Goal: Information Seeking & Learning: Learn about a topic

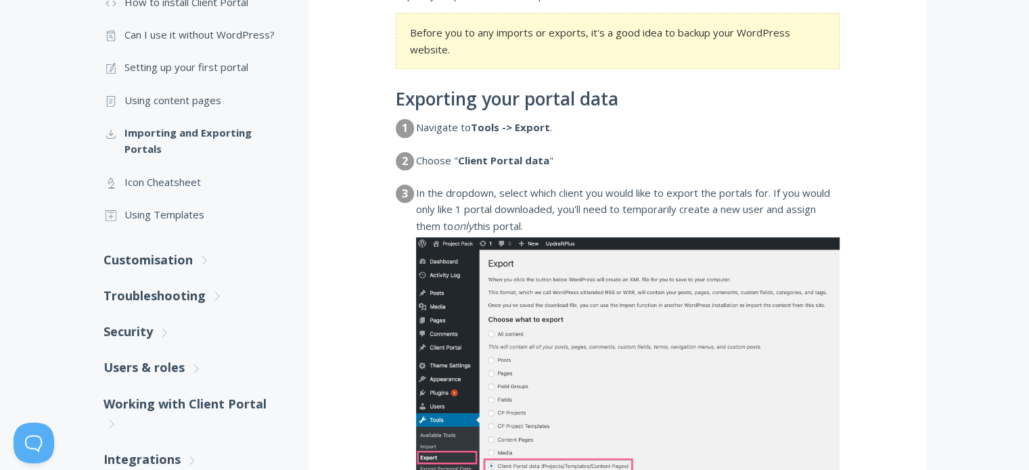
scroll to position [338, 0]
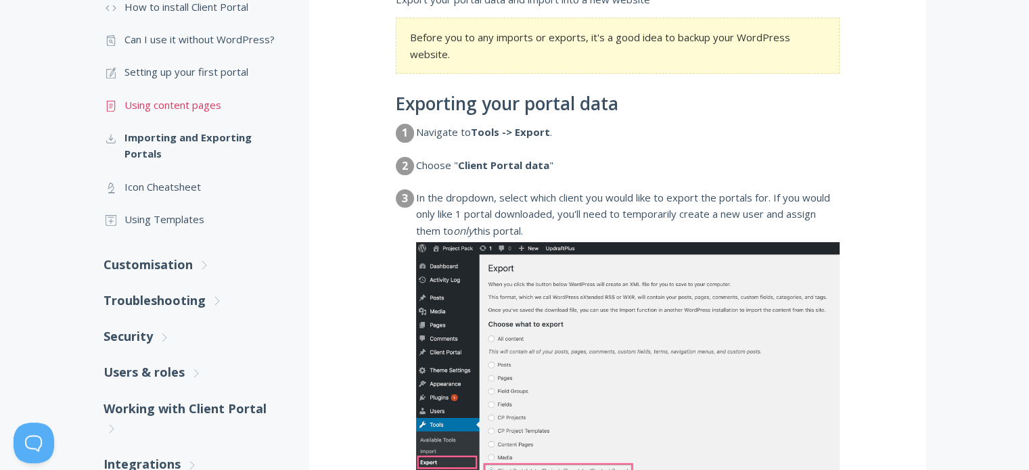
click at [190, 103] on link ".st0{fill:none;stroke:#000000;stroke-width:2;stroke-miterlimit:10;} Untitled-15…" at bounding box center [193, 105] width 179 height 32
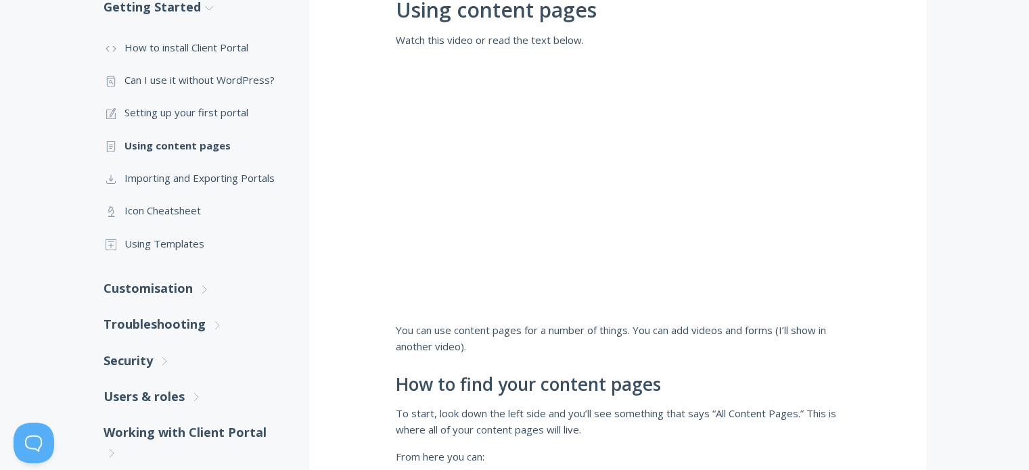
scroll to position [286, 0]
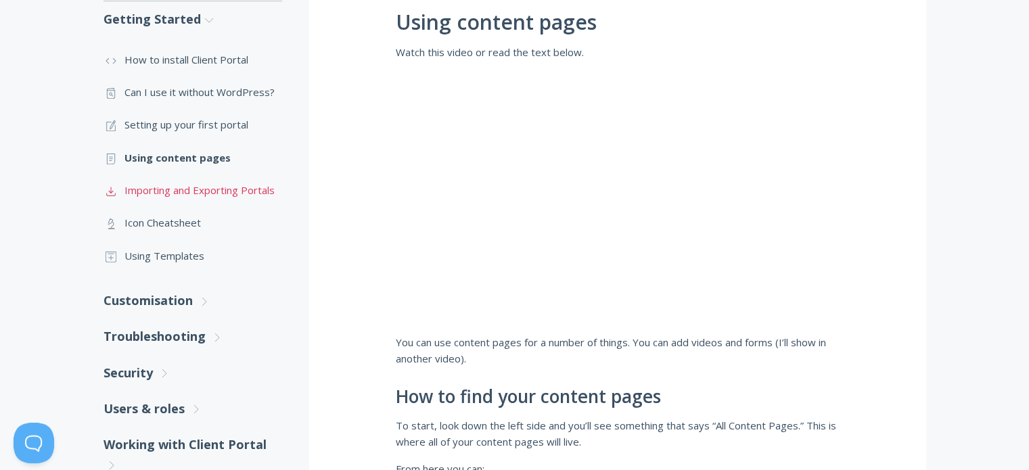
click at [199, 191] on link ".st0{fill:none;stroke:#000000;stroke-width:2;stroke-miterlimit:10;} Untitled-15…" at bounding box center [193, 190] width 179 height 32
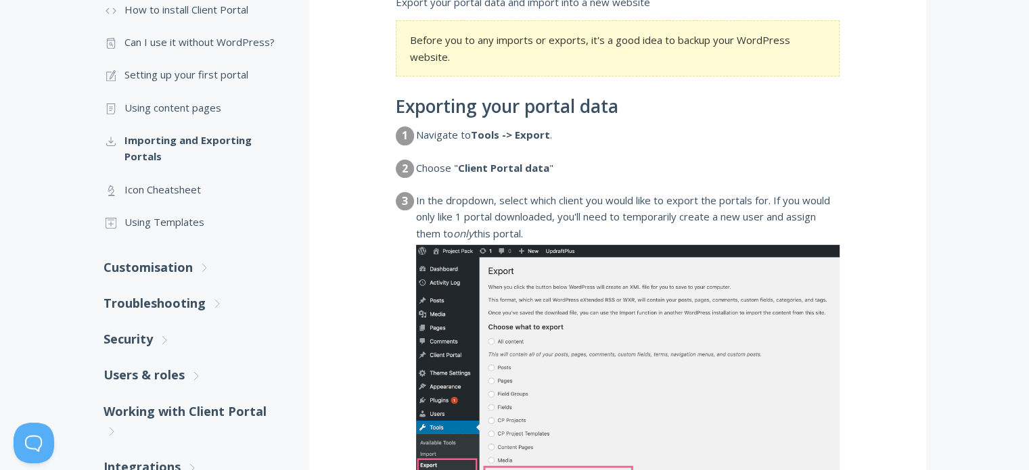
scroll to position [426, 0]
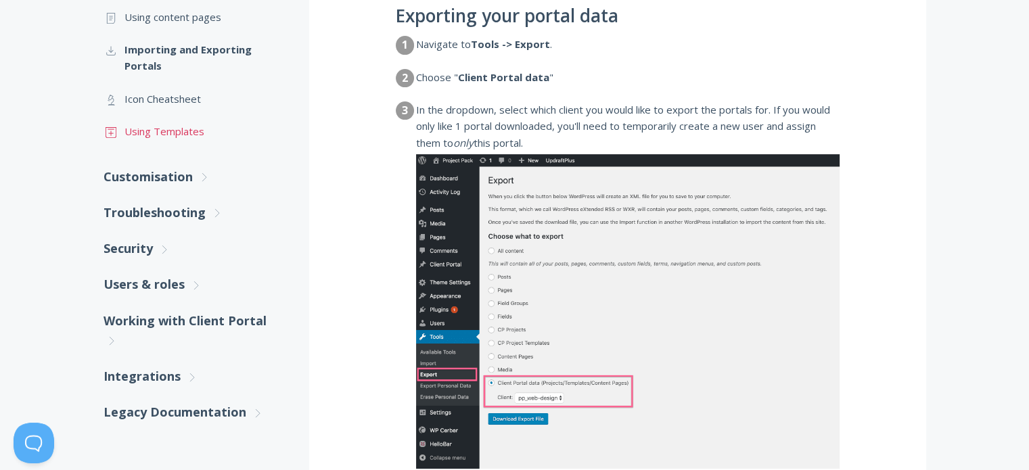
click at [157, 137] on link ".st0{fill:none;stroke:#000000;stroke-width:2;stroke-miterlimit:10;} Untitled-18…" at bounding box center [193, 131] width 179 height 32
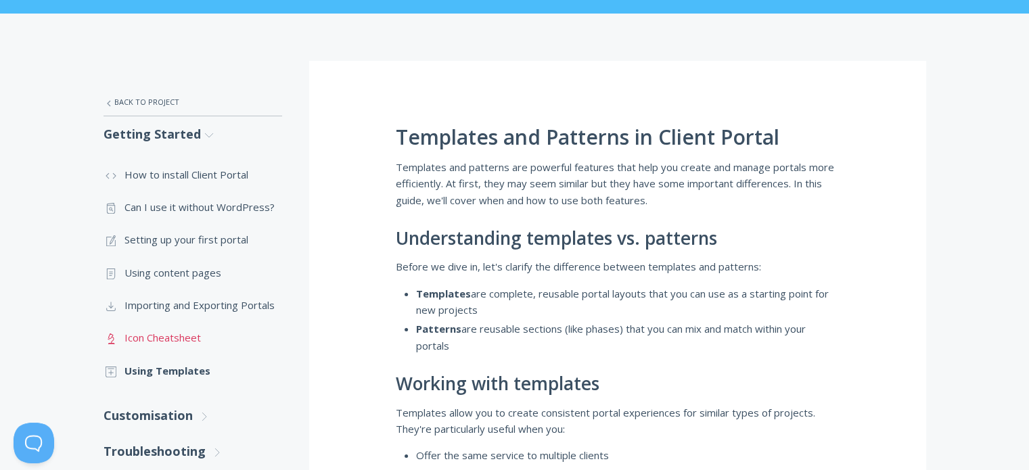
scroll to position [306, 0]
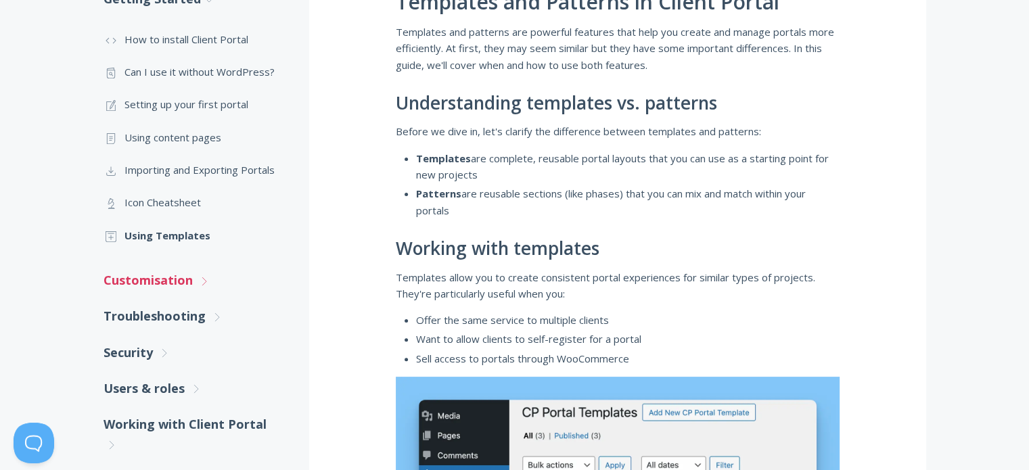
click at [202, 286] on link "Customisation .st0{fill:none;stroke:#000000;stroke-width:2;stroke-miterlimit:10…" at bounding box center [193, 281] width 179 height 36
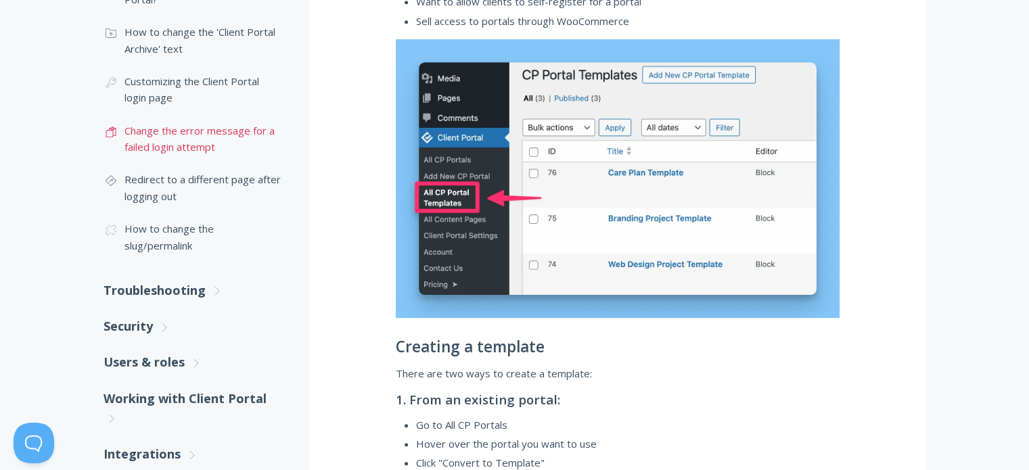
scroll to position [644, 0]
click at [194, 289] on link "Troubleshooting .st0{fill:none;stroke:#000000;stroke-width:2;stroke-miterlimit:…" at bounding box center [193, 290] width 179 height 36
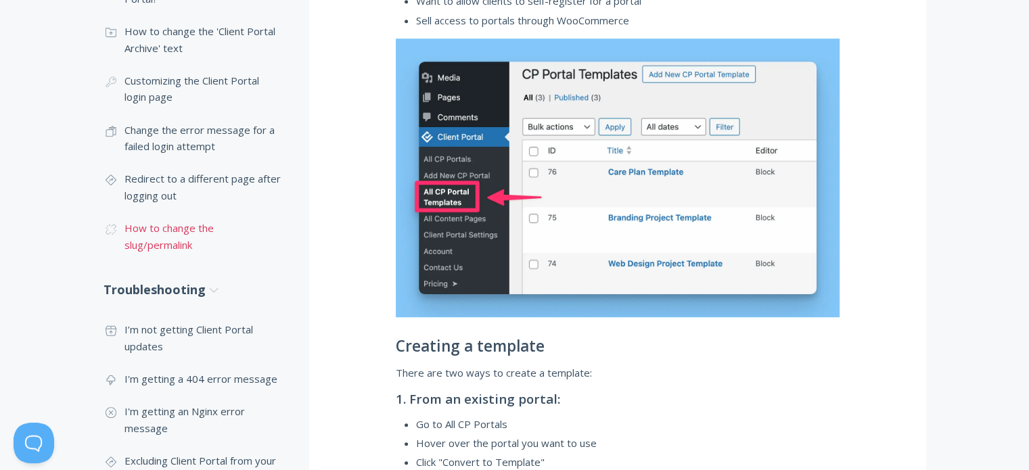
click at [198, 240] on link ".cls-1{fill:none;stroke:#000;stroke-miterlimit:10;stroke-width:2px;} 1. General…" at bounding box center [193, 236] width 179 height 49
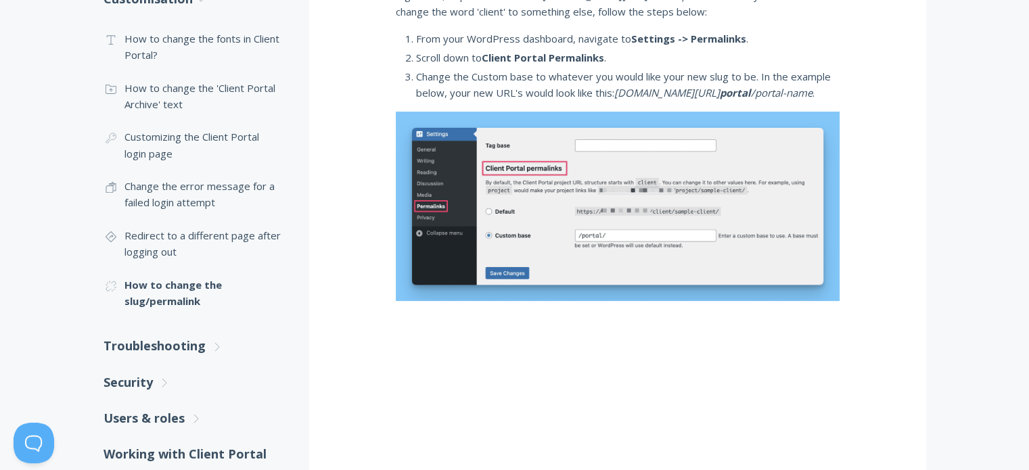
scroll to position [321, 0]
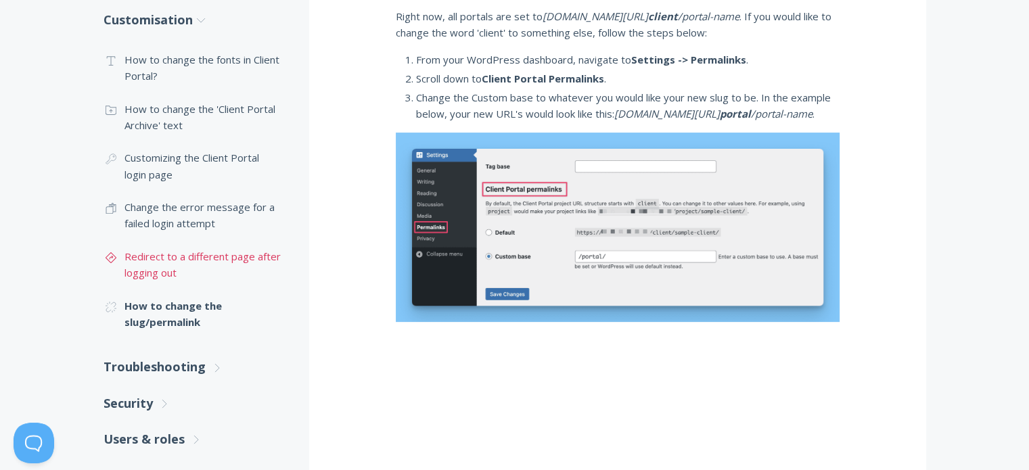
click at [182, 278] on link ".st0{fill:none;stroke:#000000;stroke-width:2;stroke-miterlimit:10;} Untitled-24…" at bounding box center [193, 264] width 179 height 49
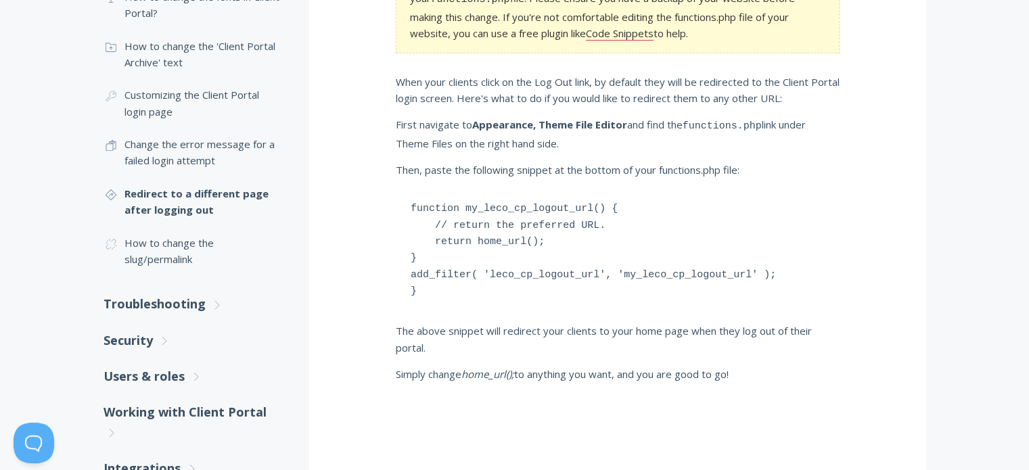
scroll to position [338, 0]
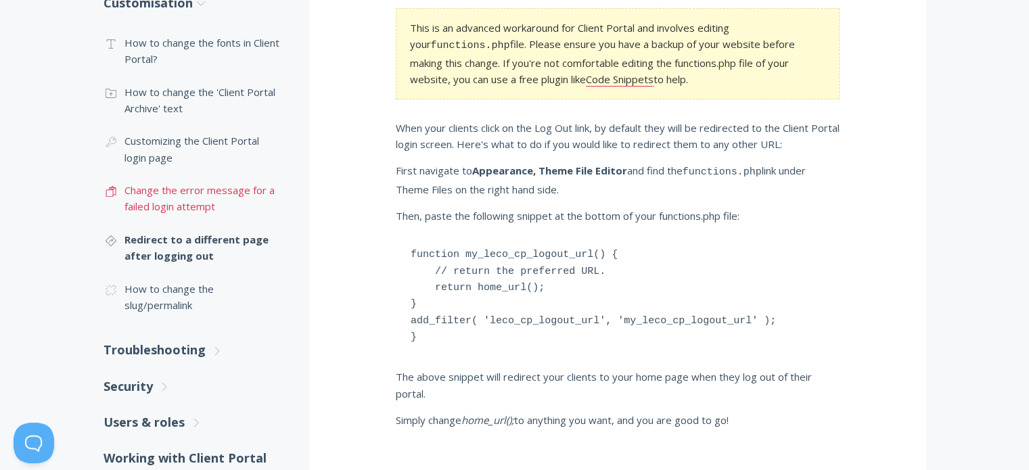
click at [163, 175] on link ".st0{fill:none;stroke:#000000;stroke-width:2;stroke-miterlimit:10;} Untitled-16…" at bounding box center [193, 198] width 179 height 49
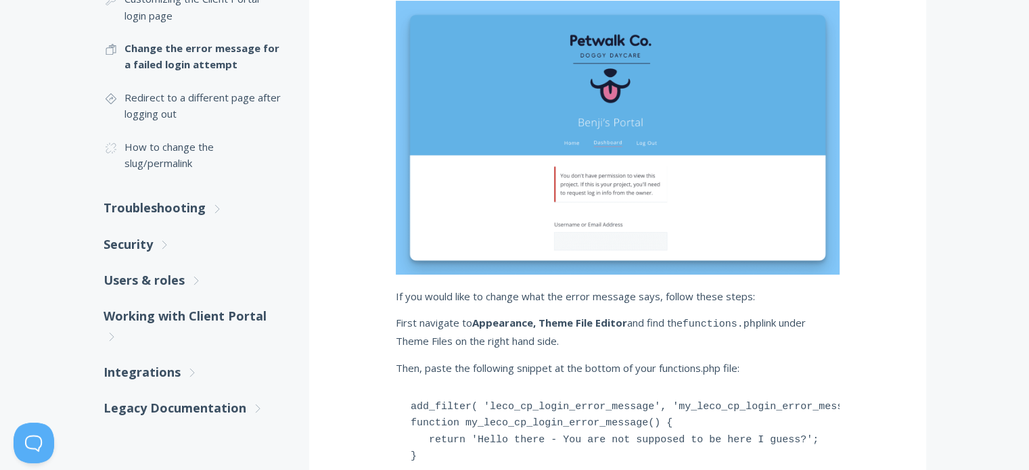
scroll to position [472, 0]
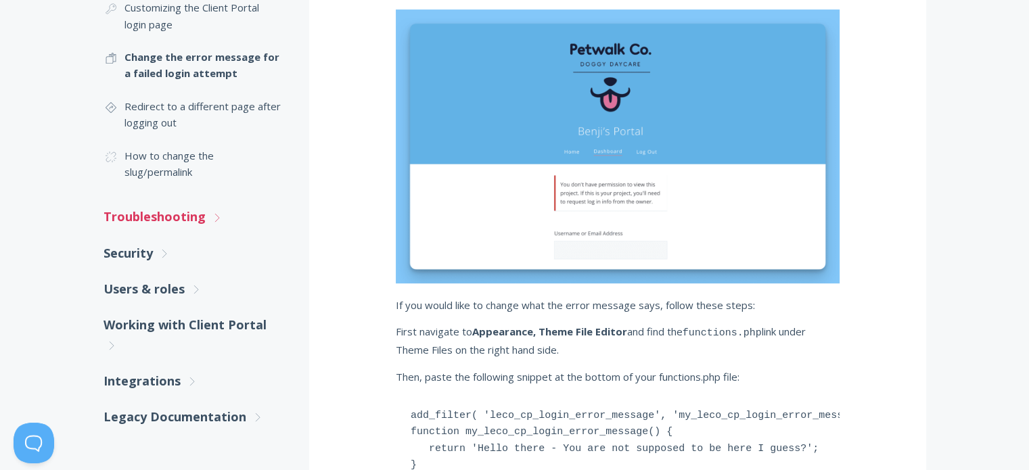
click at [177, 216] on link "Troubleshooting .st0{fill:none;stroke:#000000;stroke-width:2;stroke-miterlimit:…" at bounding box center [193, 217] width 179 height 36
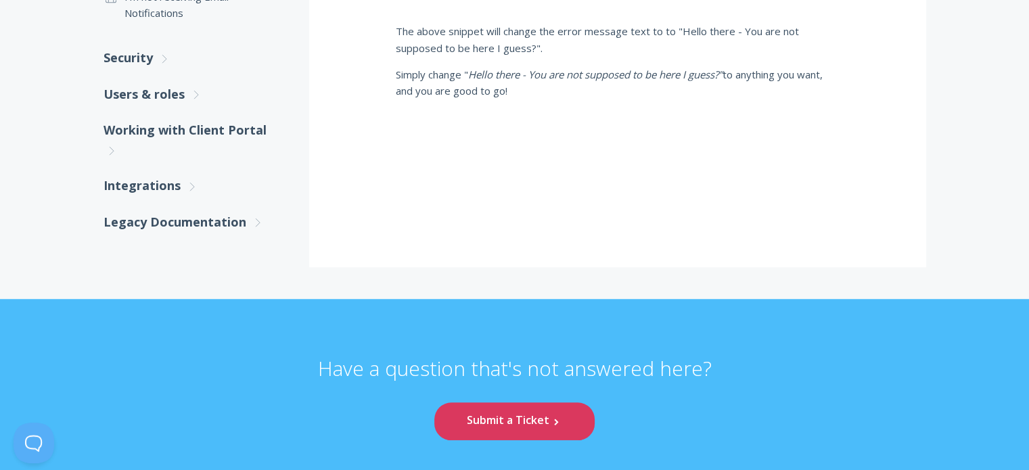
scroll to position [878, 0]
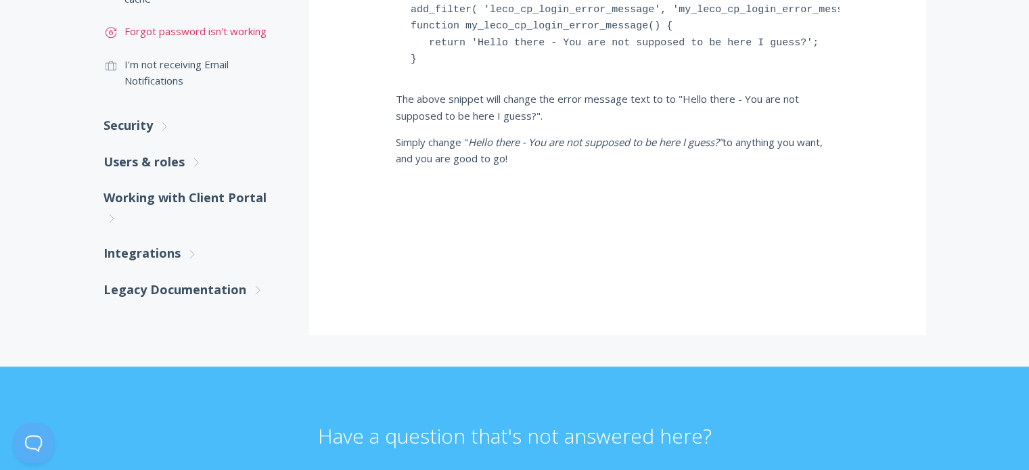
click at [221, 35] on link ".st0{fill:none;stroke:#000000;stroke-width:2;stroke-miterlimit:10;} Untitled-17…" at bounding box center [193, 31] width 179 height 32
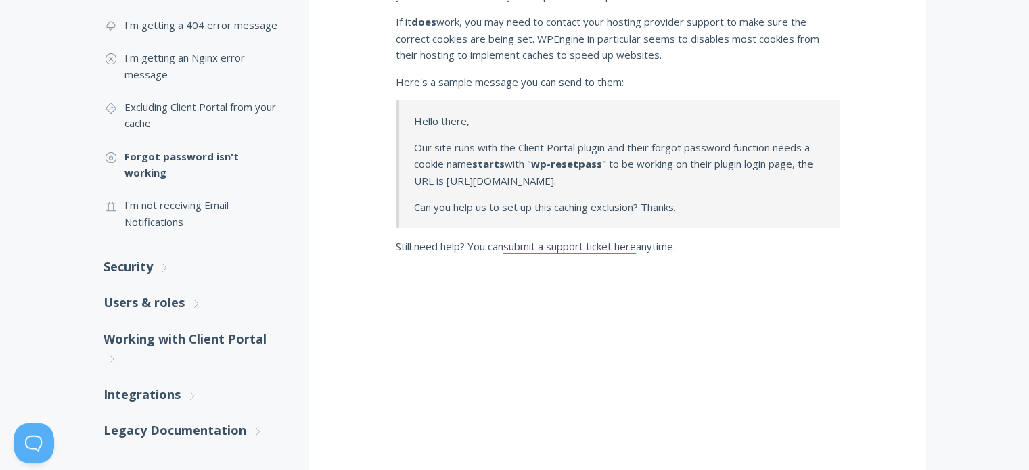
scroll to position [474, 0]
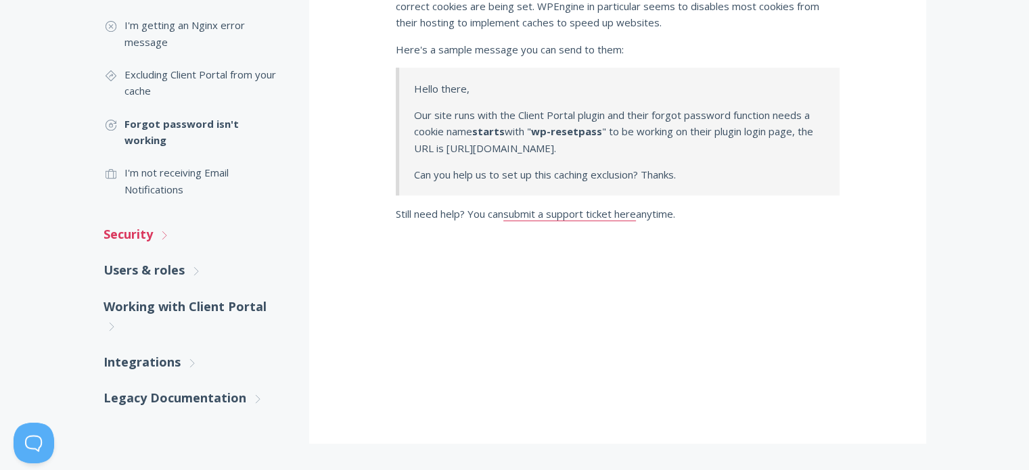
click at [152, 225] on link "Security .st0{fill:none;stroke:#000000;stroke-width:2;stroke-miterlimit:10;} Un…" at bounding box center [193, 235] width 179 height 36
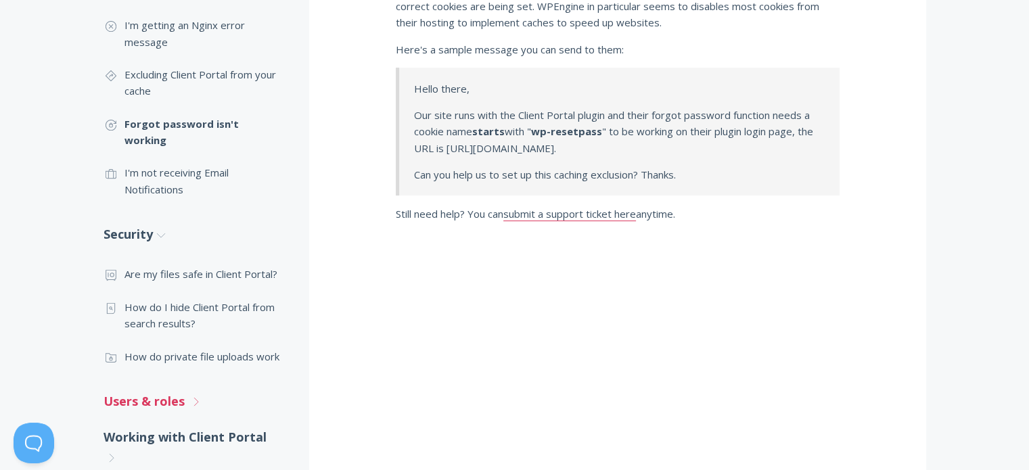
click at [155, 384] on link "Users & roles .st0{fill:none;stroke:#000000;stroke-width:2;stroke-miterlimit:10…" at bounding box center [193, 402] width 179 height 36
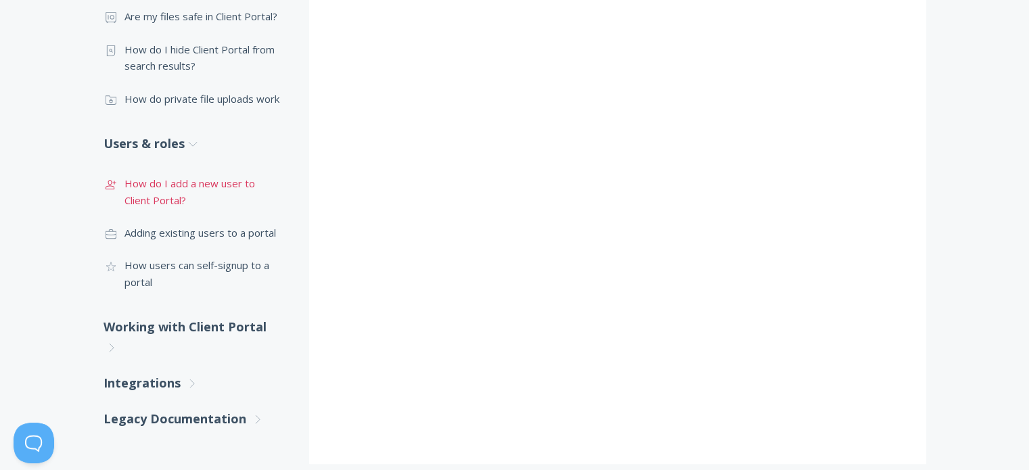
scroll to position [812, 0]
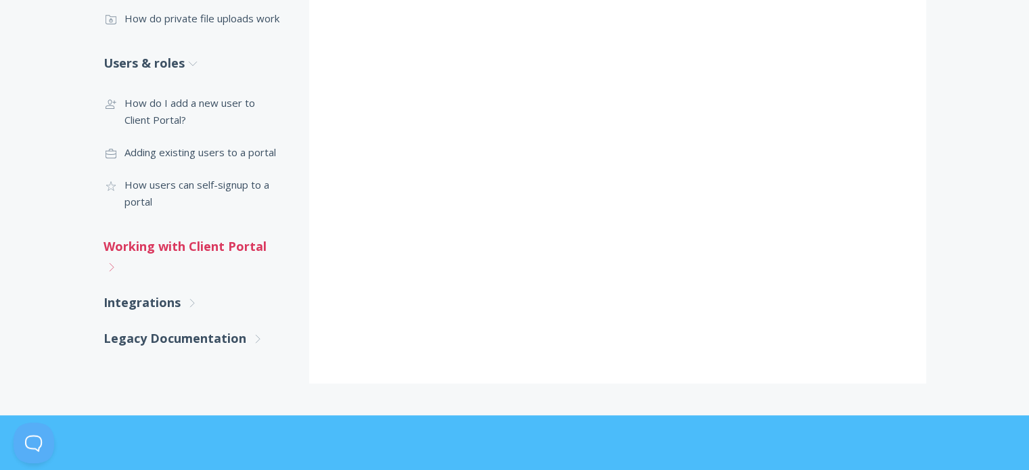
click at [216, 237] on link "Working with Client Portal .st0{fill:none;stroke:#000000;stroke-width:2;stroke-…" at bounding box center [193, 257] width 179 height 56
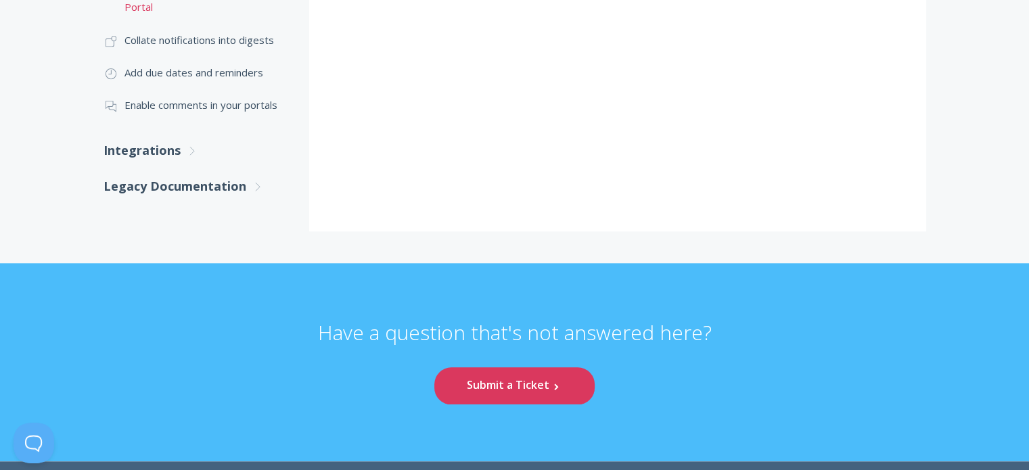
scroll to position [1284, 0]
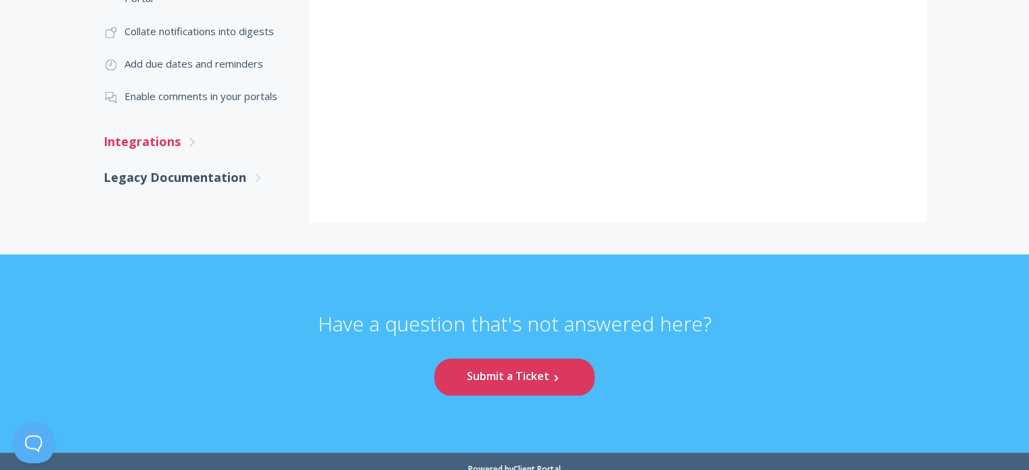
click at [154, 124] on link "Integrations .st0{fill:none;stroke:#000000;stroke-width:2;stroke-miterlimit:10;…" at bounding box center [193, 142] width 179 height 36
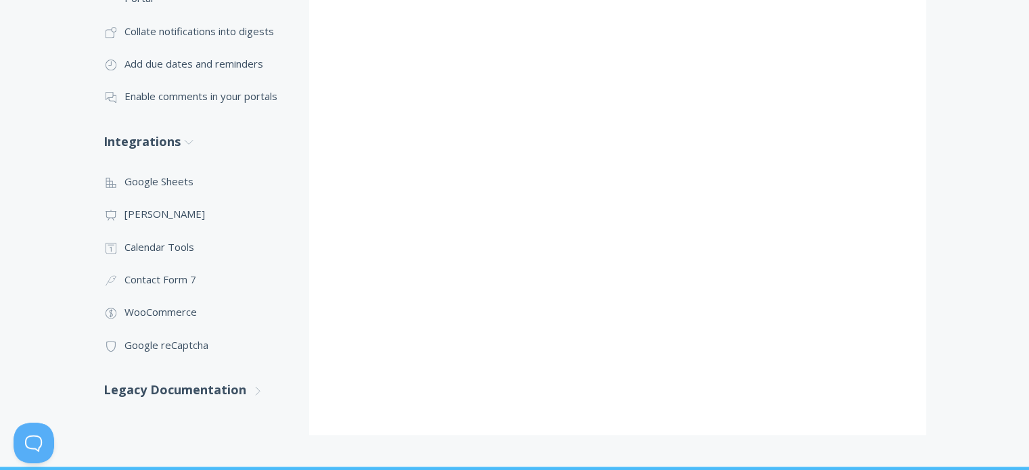
scroll to position [1419, 0]
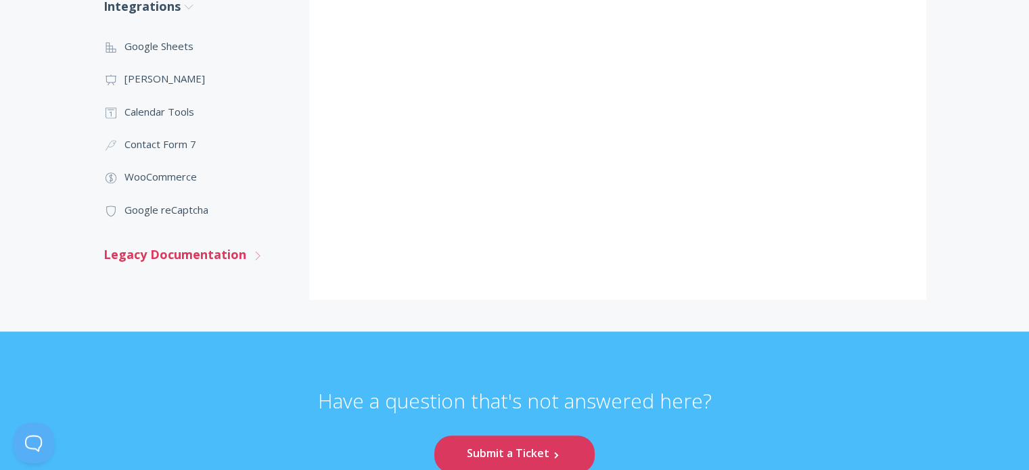
click at [157, 250] on link "Legacy Documentation .st0{fill:none;stroke:#000000;stroke-width:2;stroke-miterl…" at bounding box center [193, 255] width 179 height 36
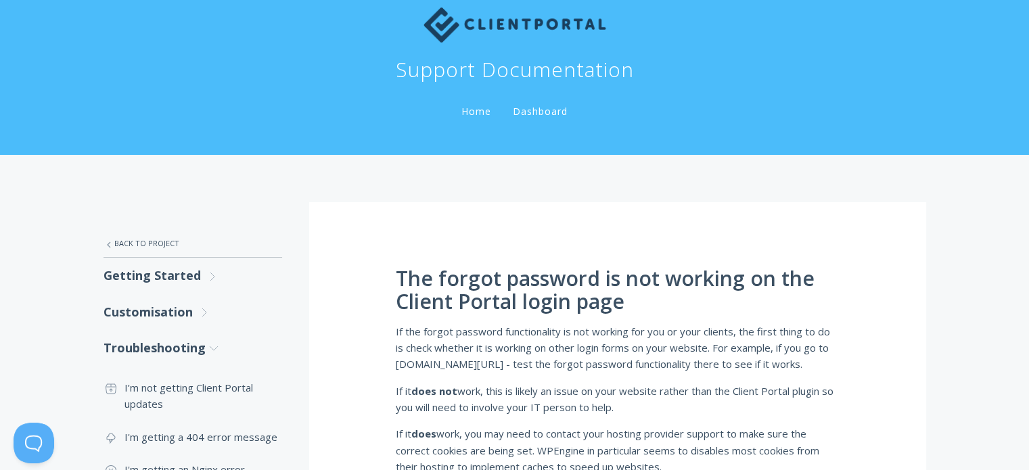
scroll to position [0, 0]
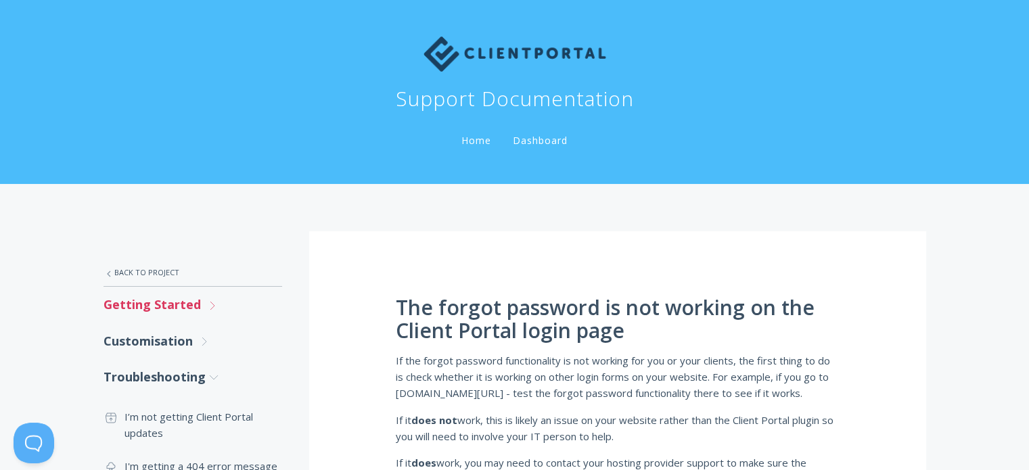
click at [183, 298] on link "Getting Started .st0{fill:none;stroke:#000000;stroke-width:2;stroke-miterlimit:…" at bounding box center [193, 305] width 179 height 36
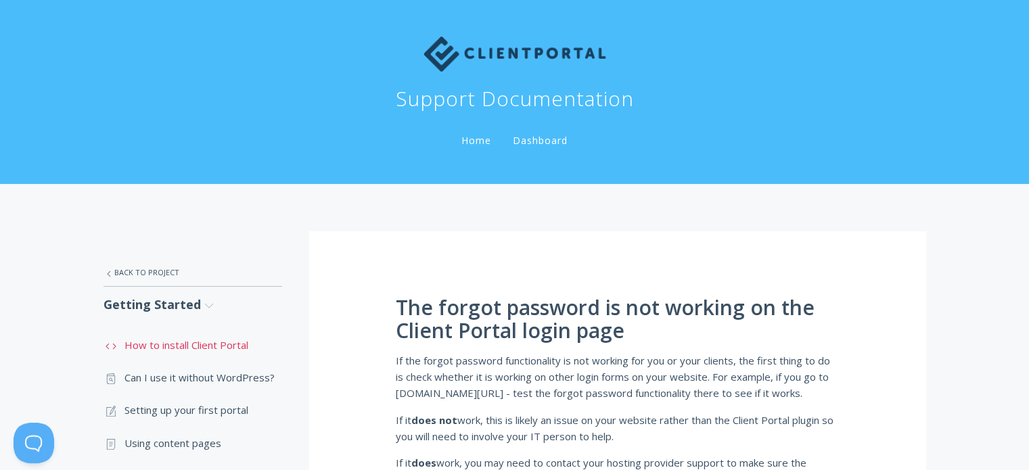
scroll to position [135, 0]
